Goal: Information Seeking & Learning: Learn about a topic

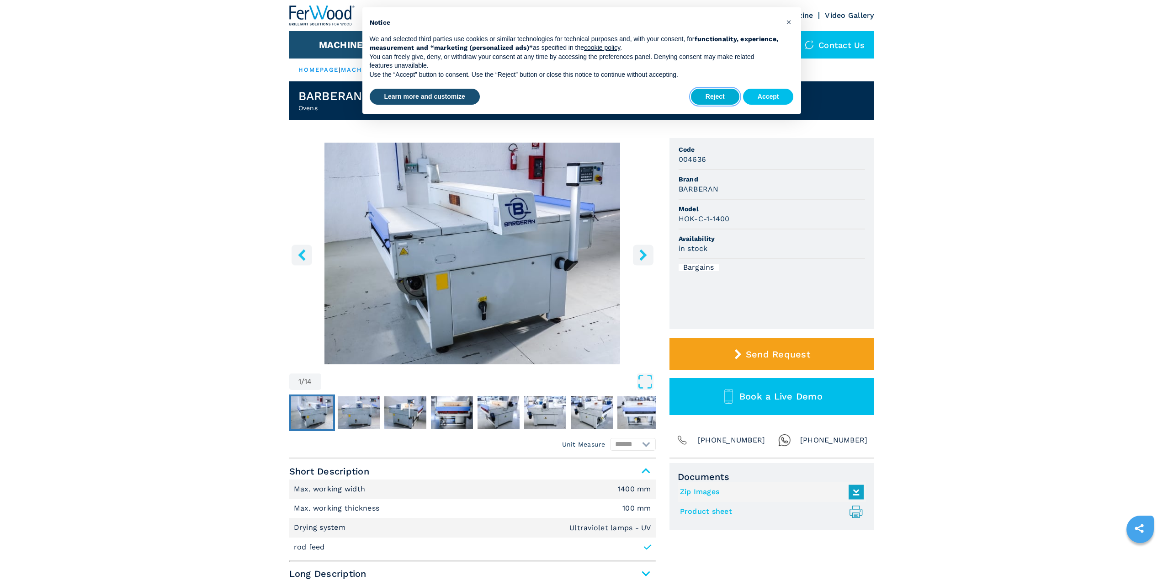
click at [716, 93] on button "Reject" at bounding box center [715, 97] width 48 height 16
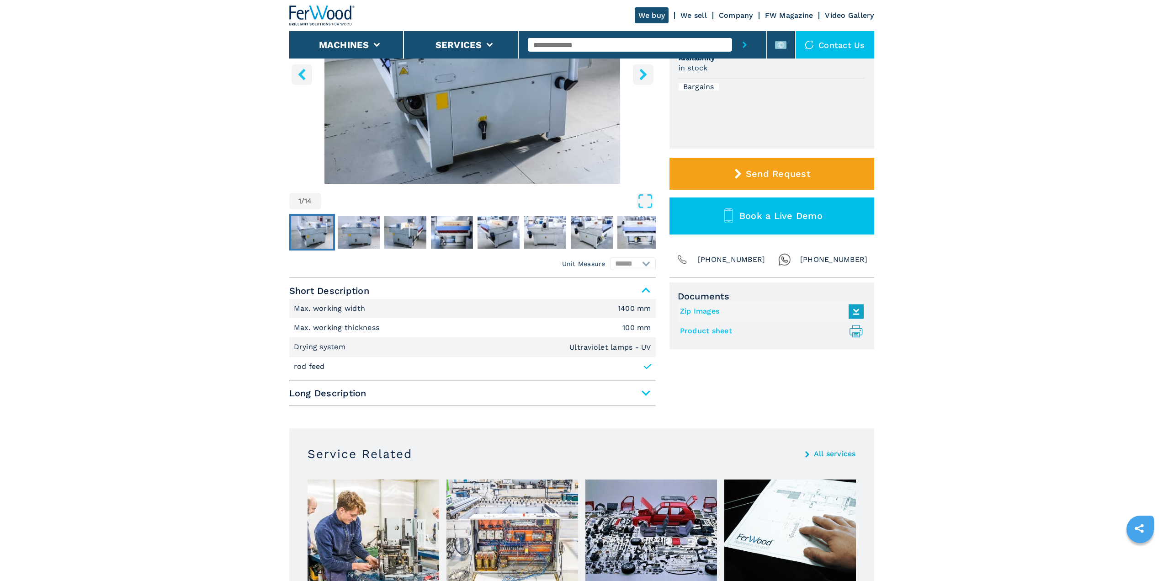
scroll to position [183, 0]
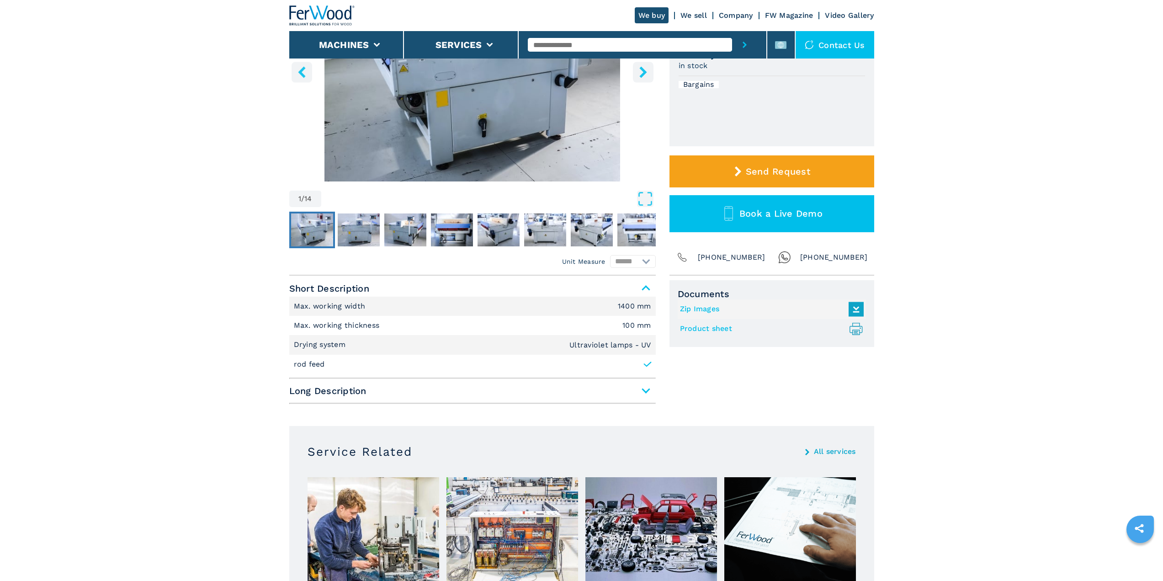
click at [636, 386] on span "Long Description" at bounding box center [472, 390] width 366 height 16
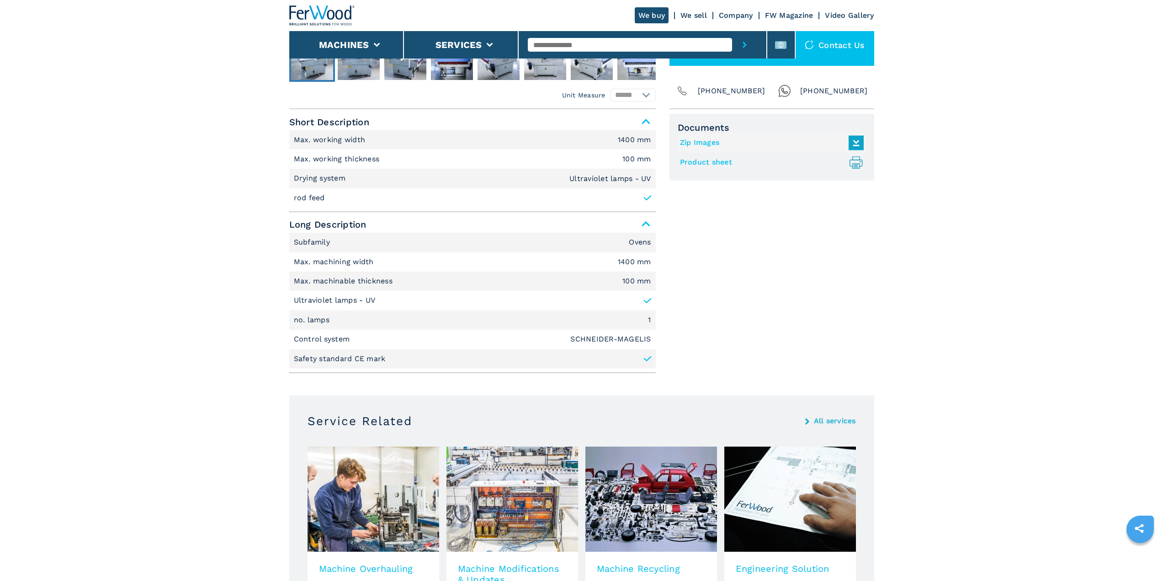
scroll to position [594, 0]
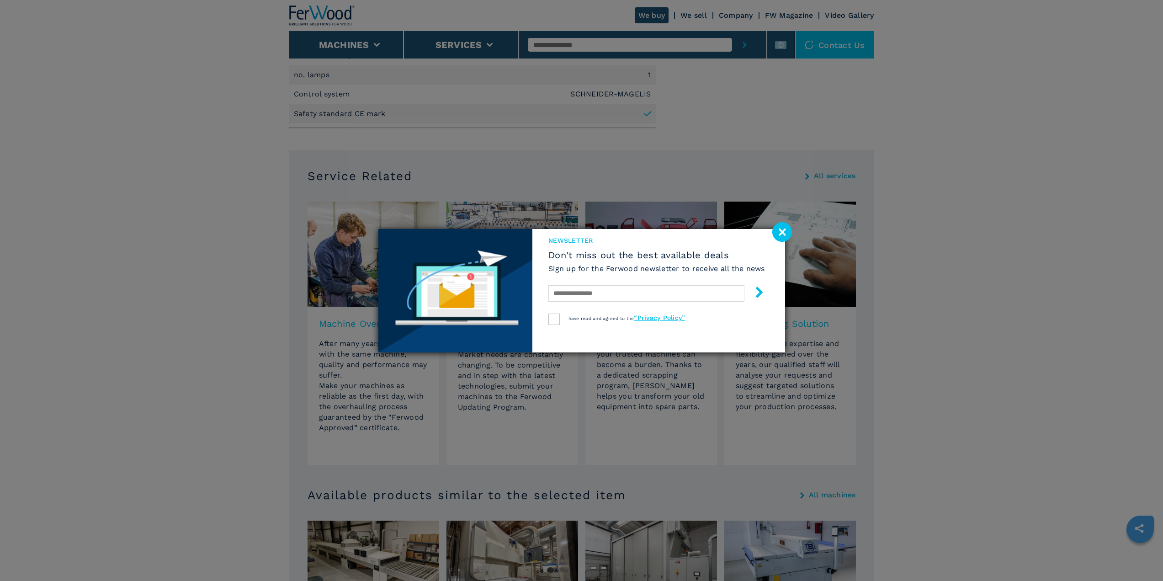
click at [786, 237] on image at bounding box center [782, 232] width 20 height 20
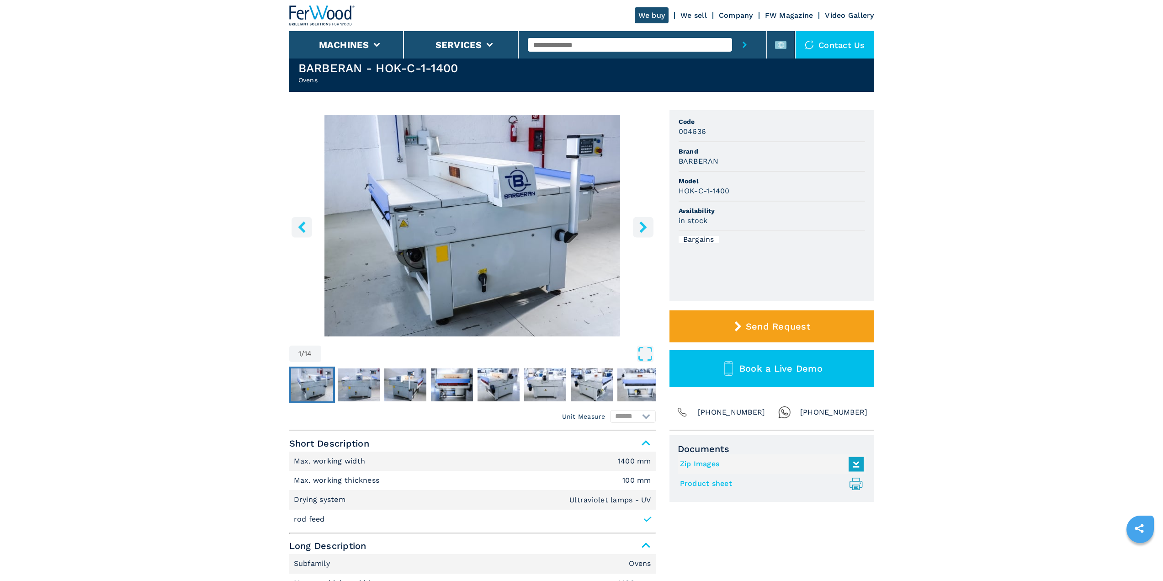
scroll to position [0, 0]
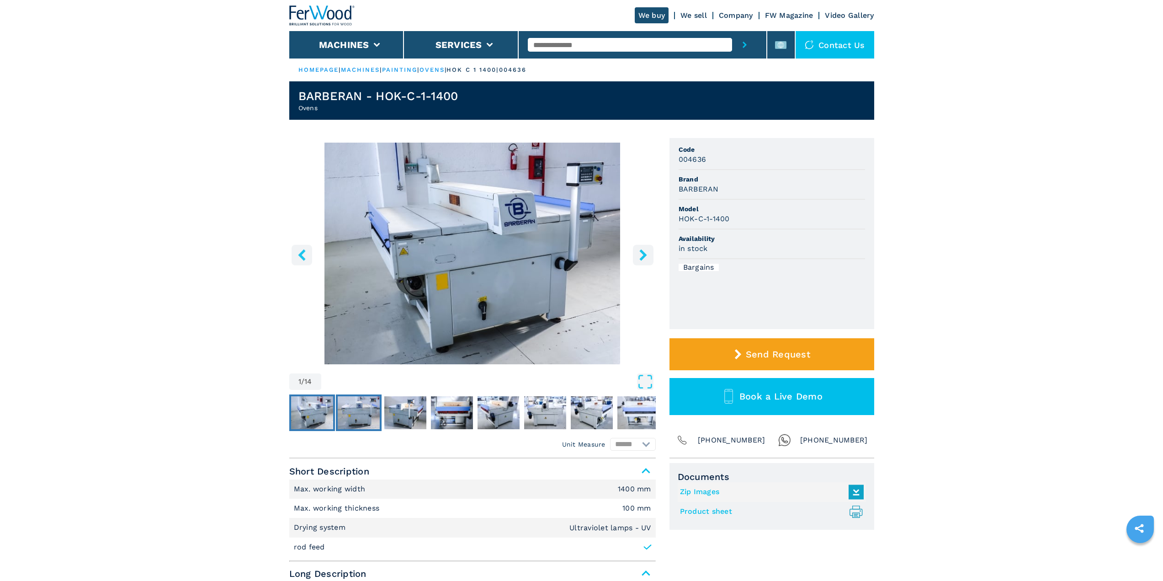
click at [355, 412] on img "Go to Slide 2" at bounding box center [359, 412] width 42 height 33
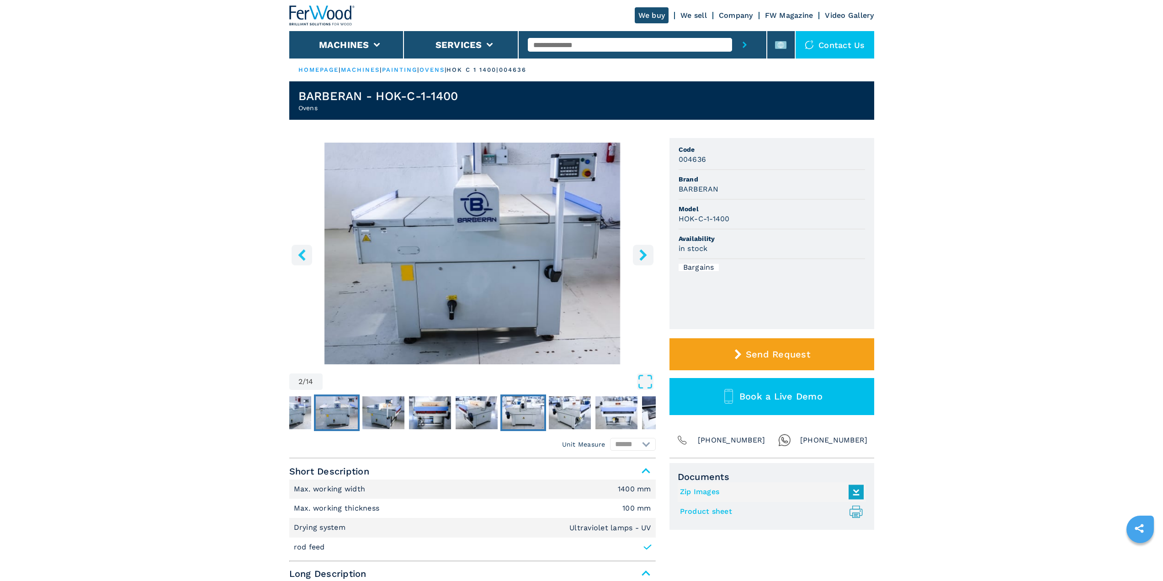
drag, startPoint x: 520, startPoint y: 418, endPoint x: 530, endPoint y: 417, distance: 10.1
click at [519, 418] on img "Go to Slide 6" at bounding box center [523, 412] width 42 height 33
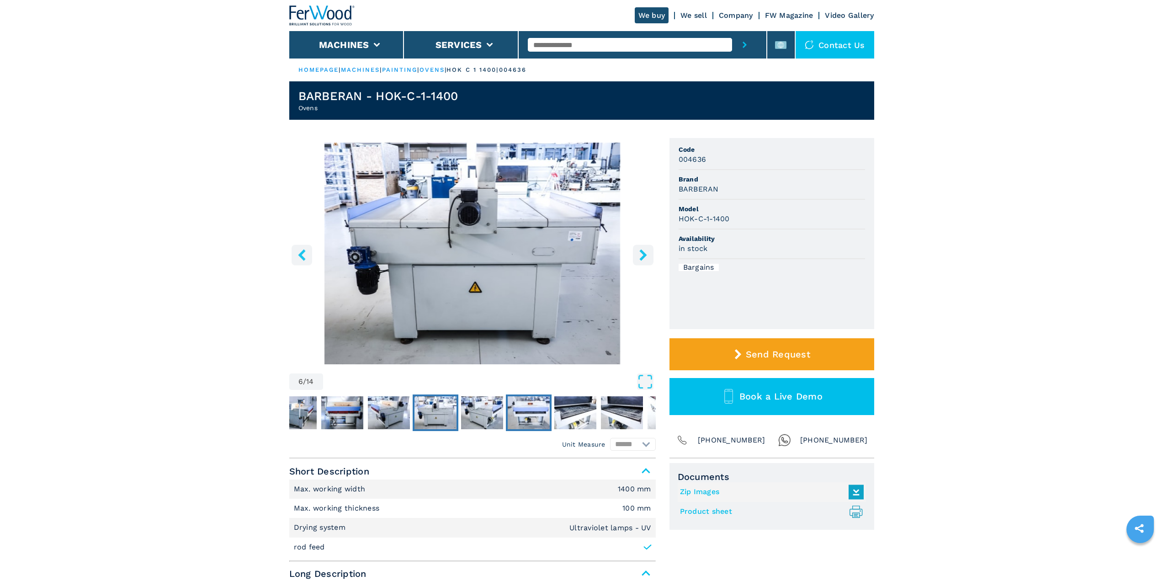
click at [533, 414] on img "Go to Slide 8" at bounding box center [529, 412] width 42 height 33
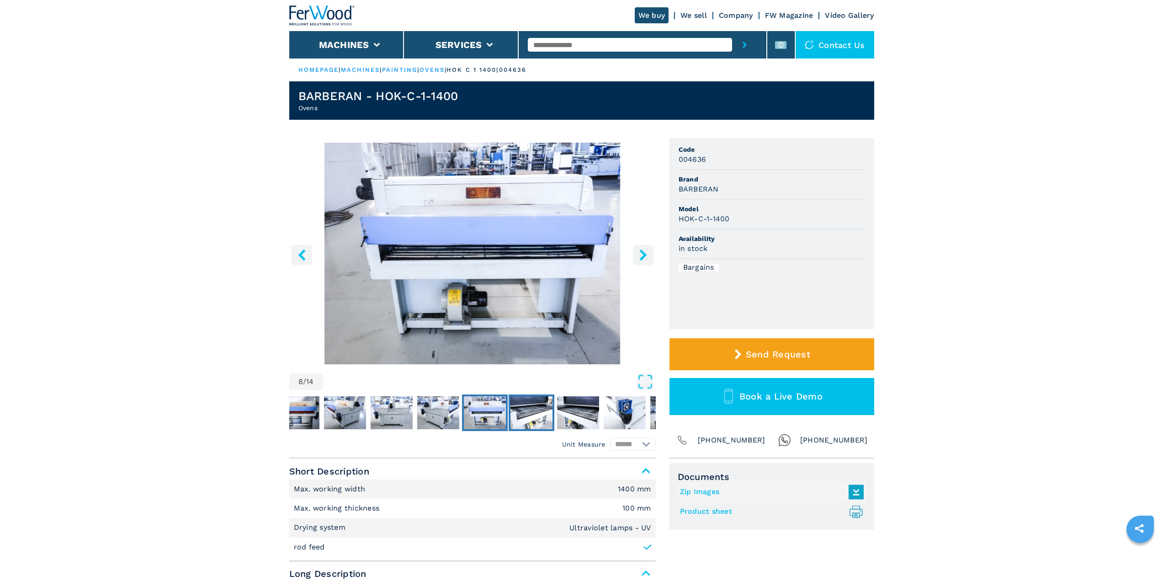
click at [538, 416] on img "Go to Slide 9" at bounding box center [531, 412] width 42 height 33
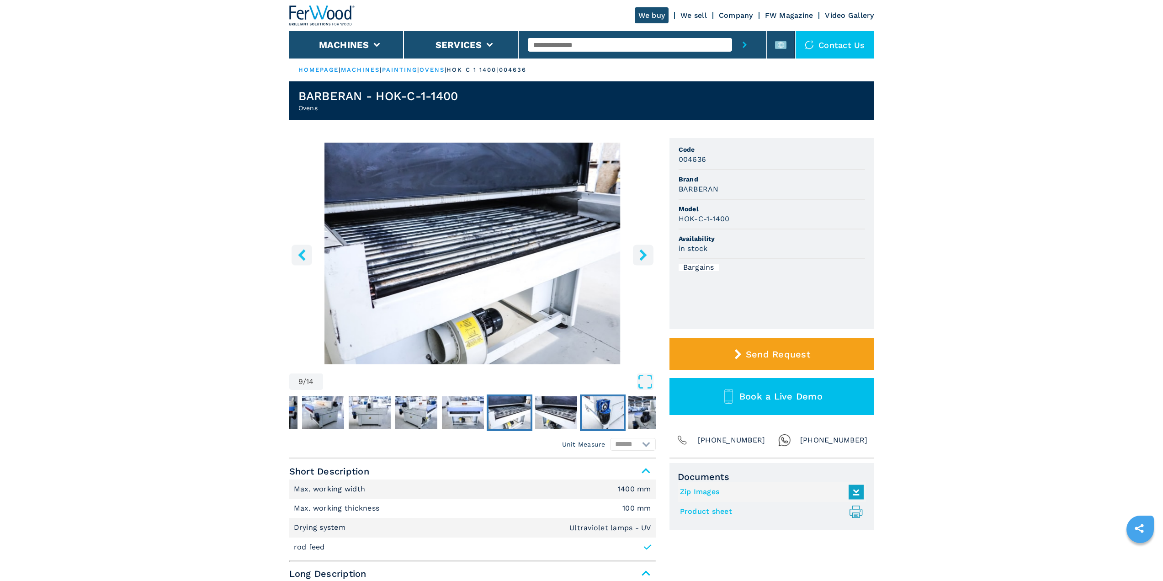
click at [598, 414] on img "Go to Slide 11" at bounding box center [603, 412] width 42 height 33
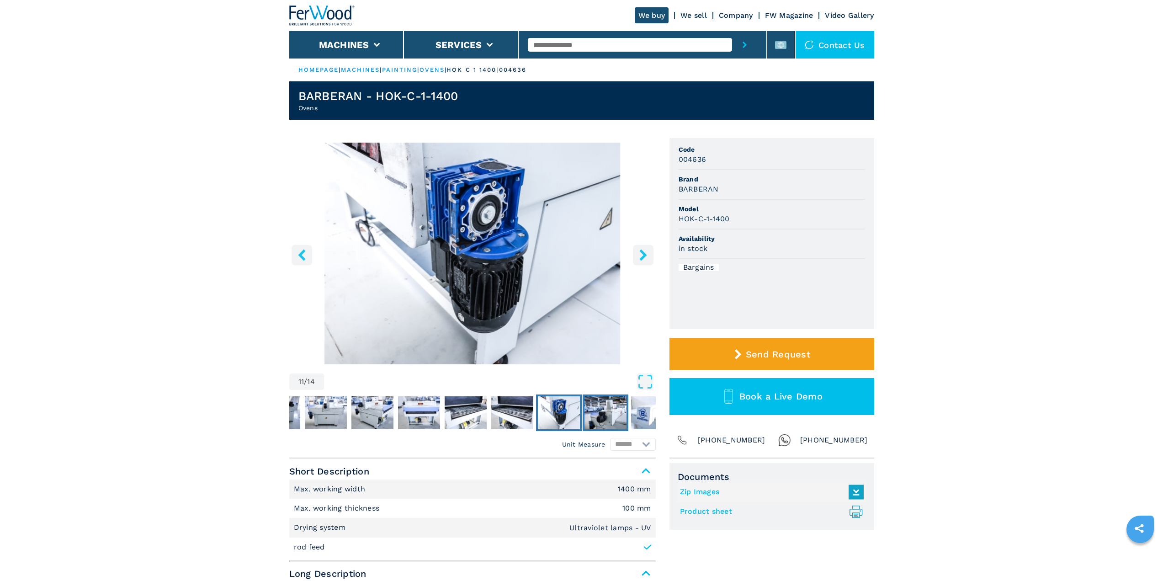
click at [612, 416] on img "Go to Slide 12" at bounding box center [605, 412] width 42 height 33
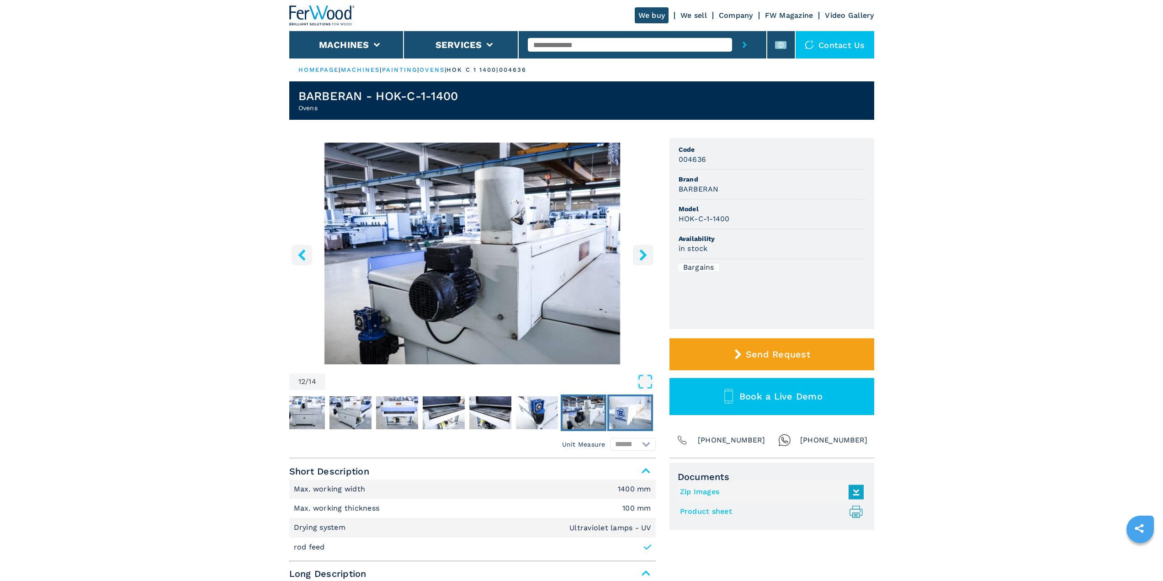
click at [618, 409] on img "Go to Slide 13" at bounding box center [630, 412] width 42 height 33
